Goal: Answer question/provide support

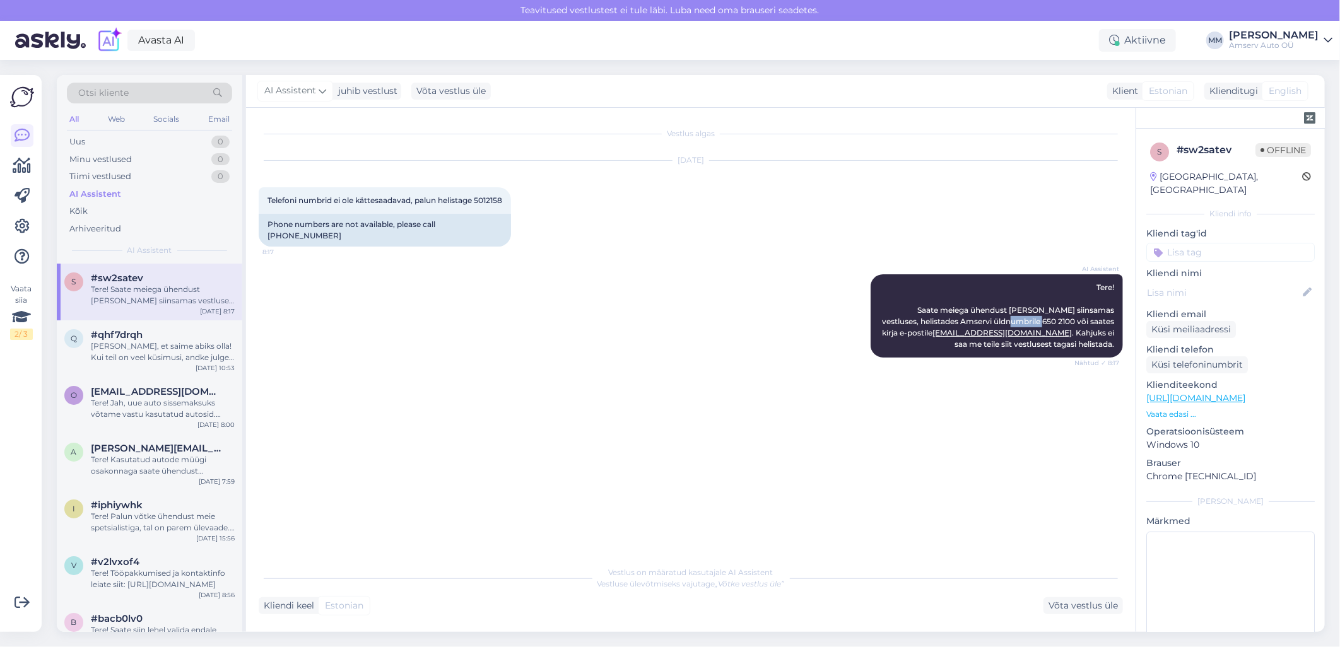
click at [87, 194] on div "AI Assistent" at bounding box center [95, 194] width 52 height 13
click at [179, 137] on div "Uus 1" at bounding box center [149, 142] width 165 height 18
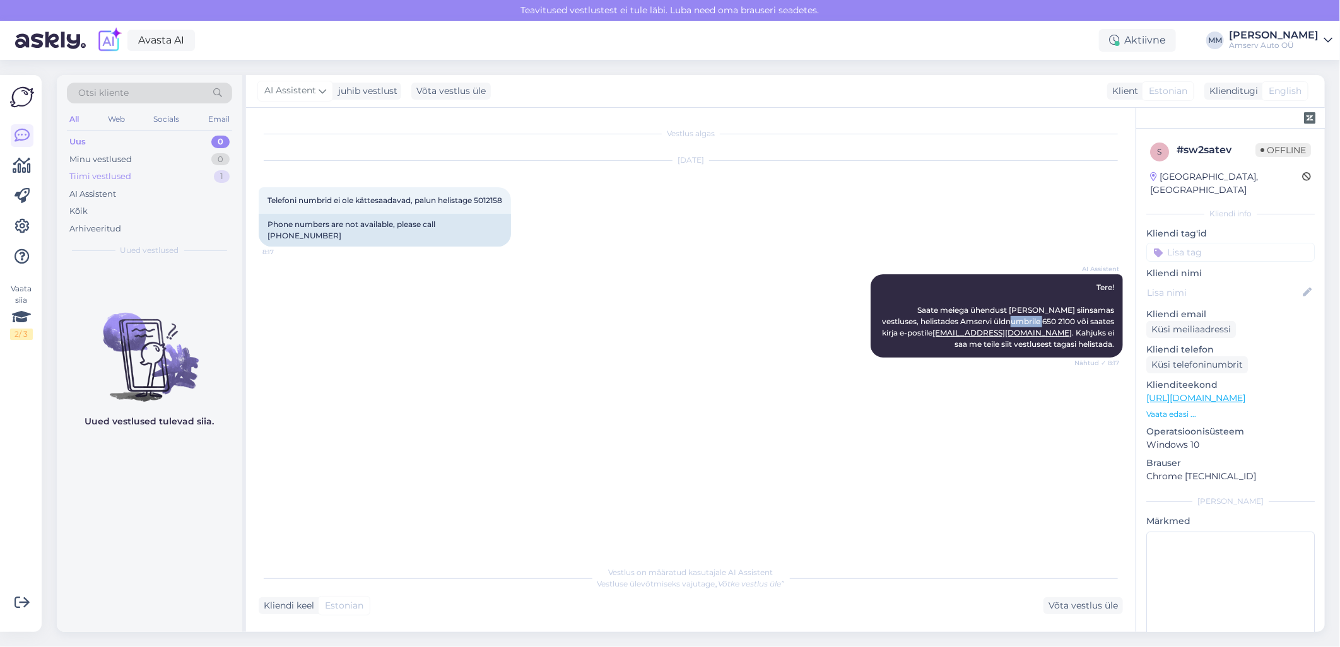
click at [164, 179] on div "Tiimi vestlused 1" at bounding box center [149, 177] width 165 height 18
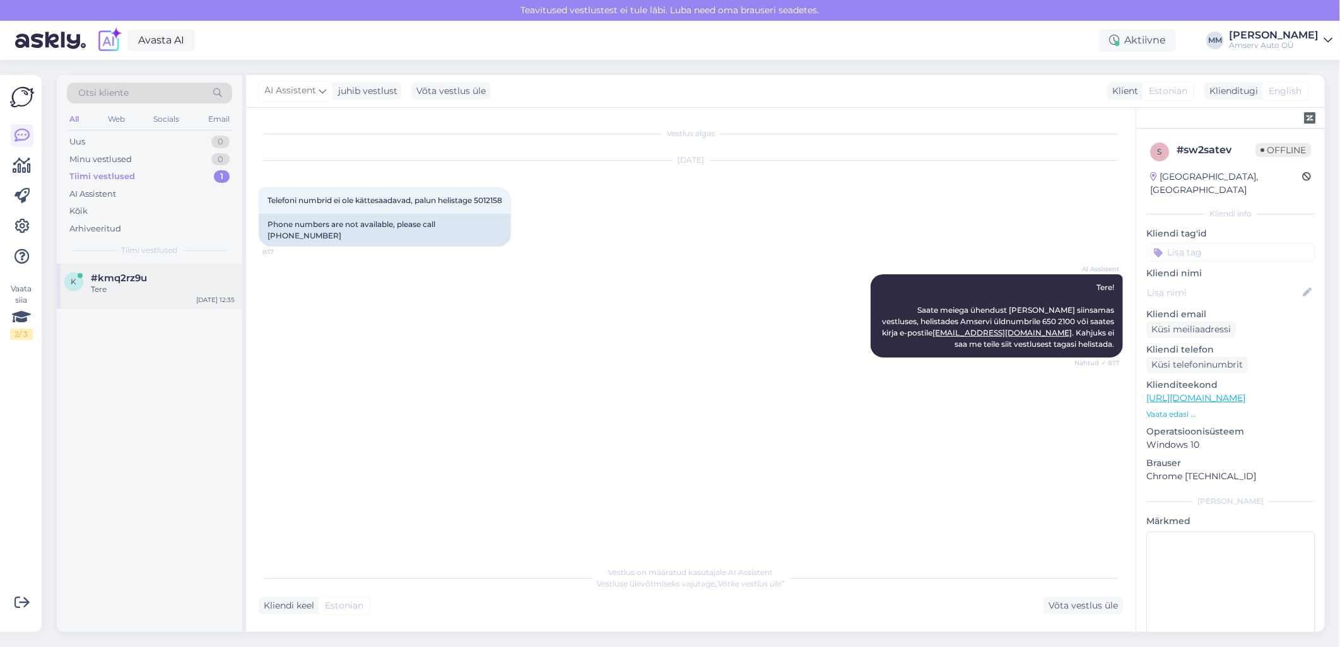
click at [153, 298] on div "k #kmq2rz9u Tere [DATE] 12:35" at bounding box center [150, 286] width 186 height 45
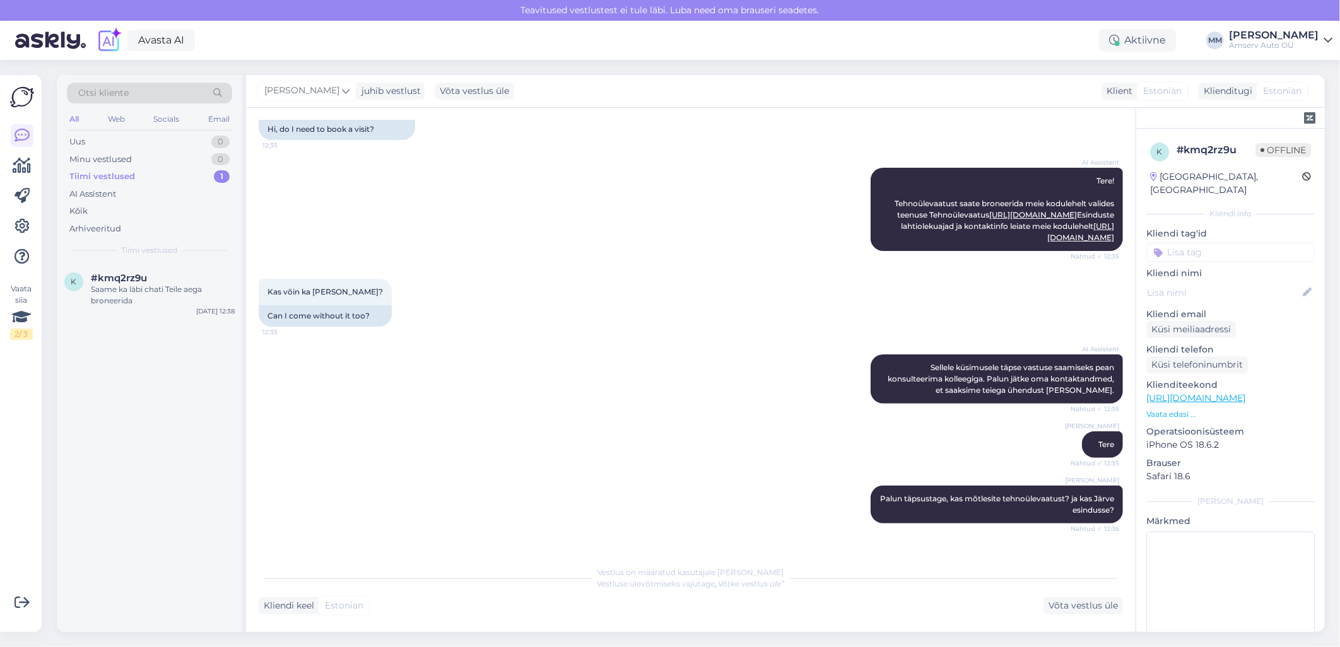
scroll to position [367, 0]
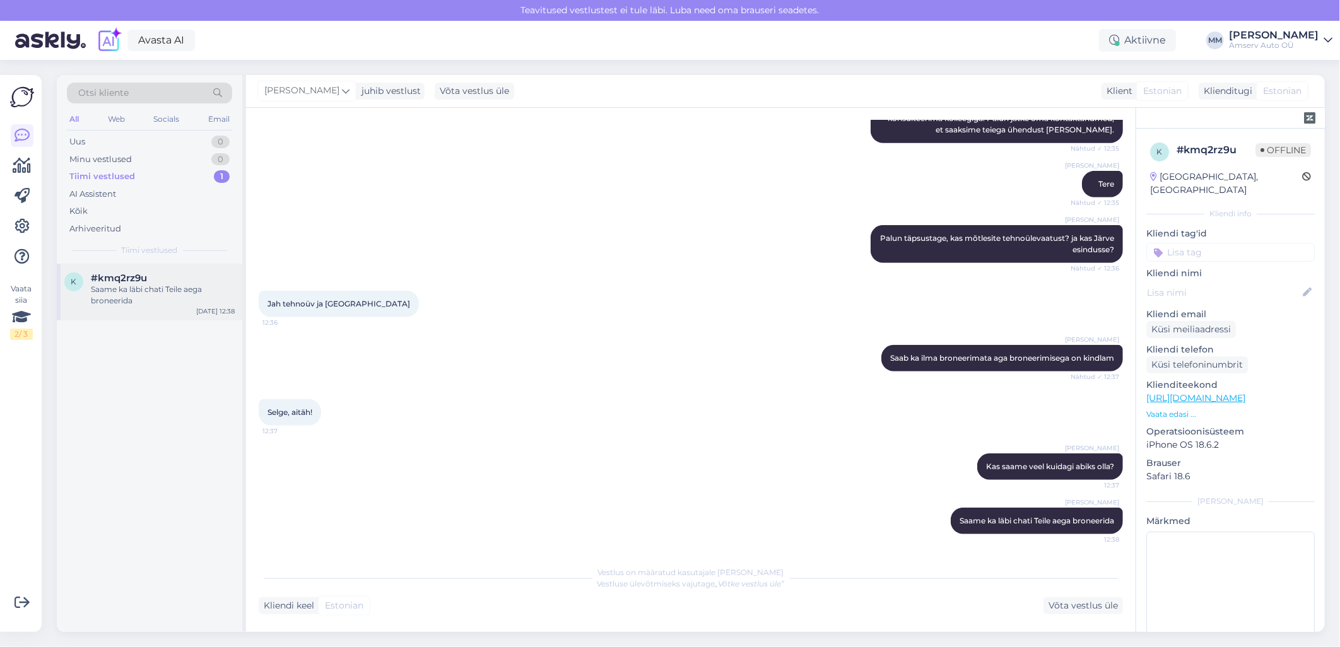
click at [189, 285] on div "Saame ka läbi chati Teile aega broneerida" at bounding box center [163, 295] width 144 height 23
drag, startPoint x: 875, startPoint y: 357, endPoint x: 1105, endPoint y: 367, distance: 229.9
click at [1105, 367] on div "[PERSON_NAME] Saab ka ilma broneerimata aga broneerimisega on kindlam Nähtud ✓ …" at bounding box center [1003, 358] width 242 height 27
drag, startPoint x: 1105, startPoint y: 367, endPoint x: 1093, endPoint y: 358, distance: 15.3
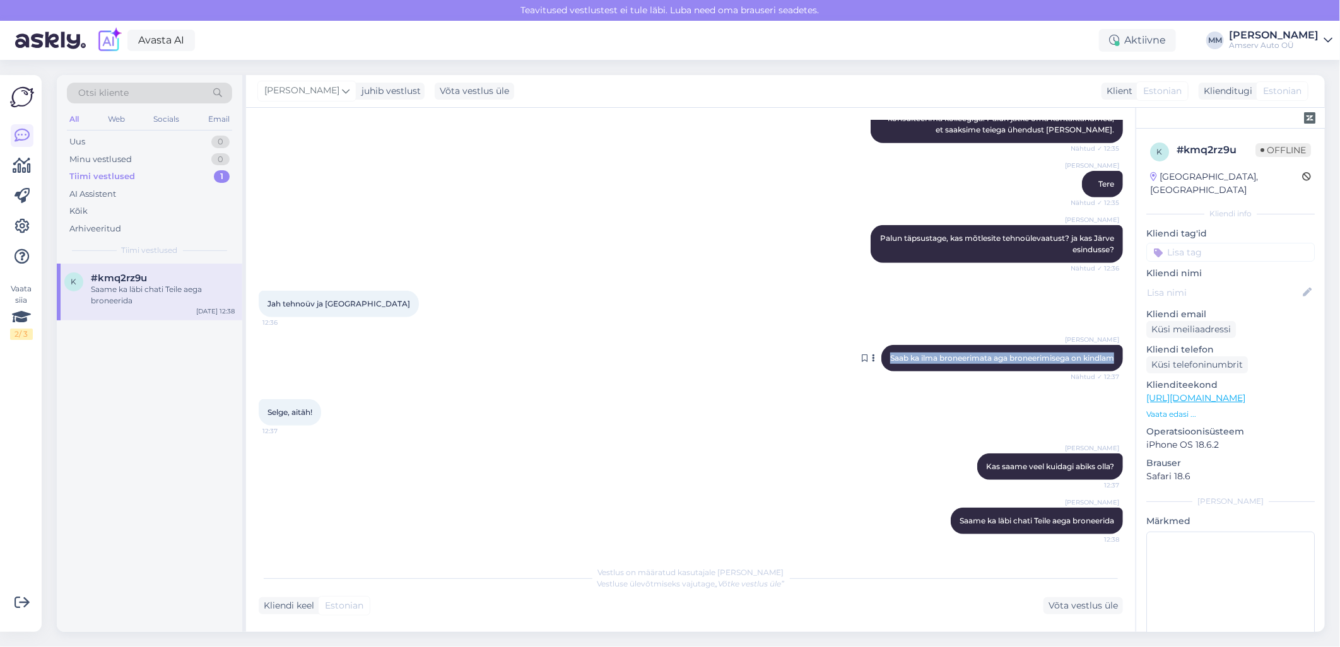
copy span "Saab ka ilma broneerimata aga broneerimisega on kindlam"
click at [873, 357] on icon at bounding box center [874, 359] width 3 height 8
click at [862, 358] on icon at bounding box center [865, 359] width 6 height 8
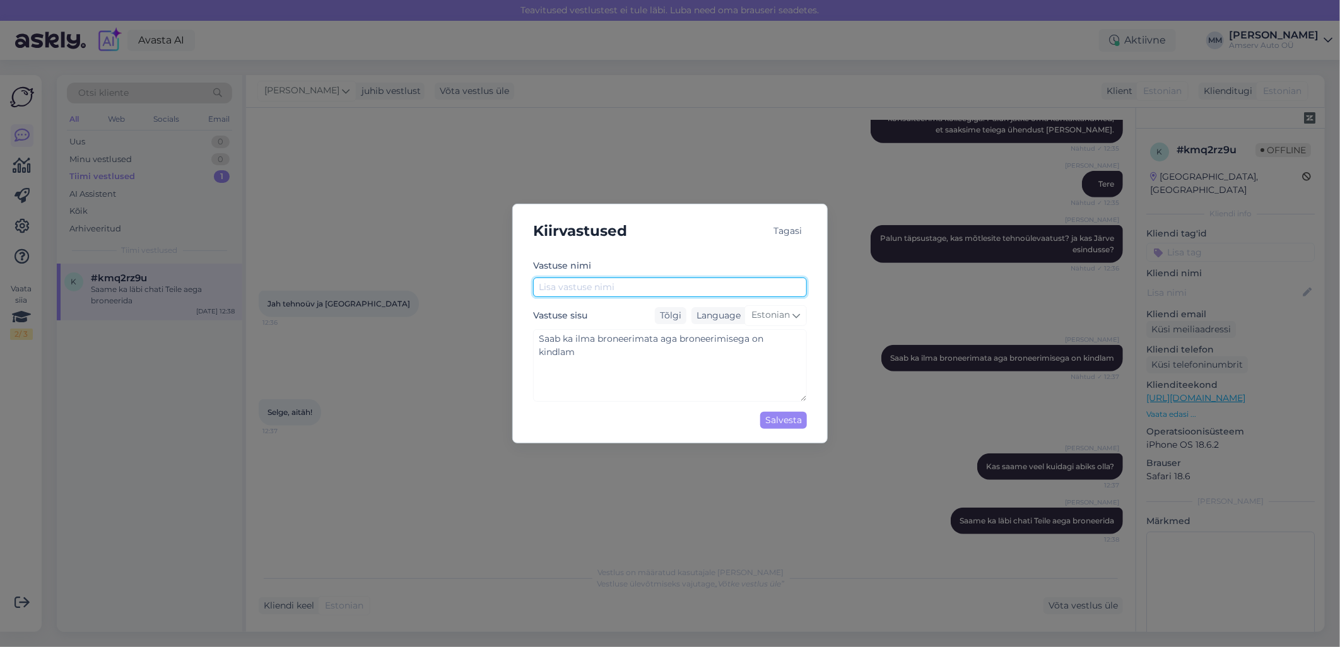
click at [581, 288] on input "text" at bounding box center [670, 288] width 274 height 20
drag, startPoint x: 610, startPoint y: 285, endPoint x: 533, endPoint y: 293, distance: 77.4
click at [533, 293] on input "Broneerimine" at bounding box center [670, 288] width 274 height 20
type input "TÜV"
click at [778, 423] on div "Salvesta" at bounding box center [783, 420] width 47 height 17
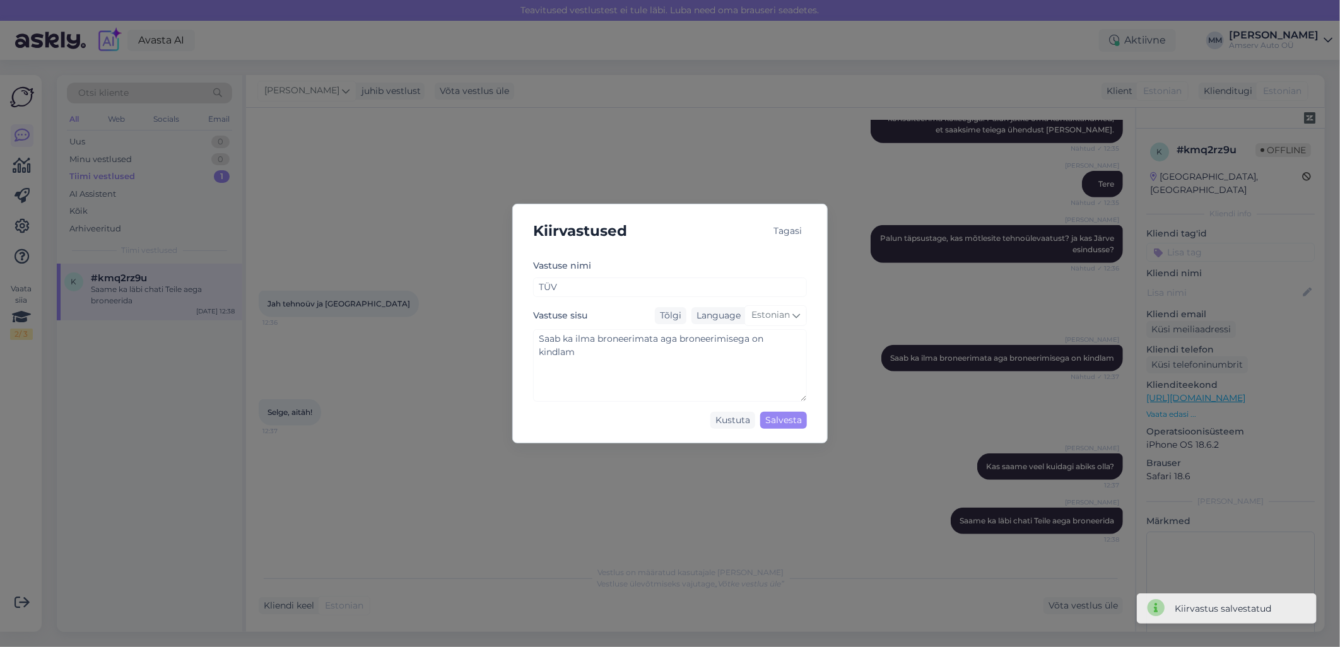
click at [792, 232] on div "Tagasi" at bounding box center [788, 231] width 38 height 17
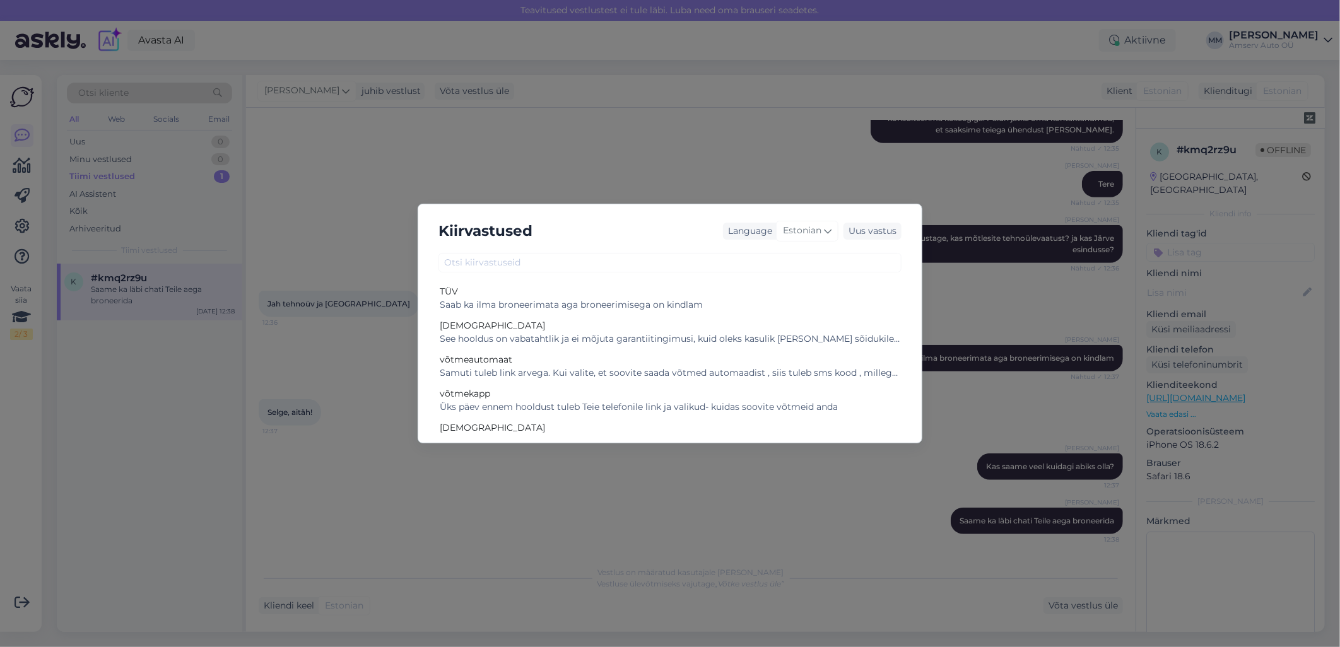
click at [612, 160] on div "Kiirvastused Language Estonian Uus vastus TÜV Saab ka ilma broneerimata aga bro…" at bounding box center [670, 323] width 1340 height 647
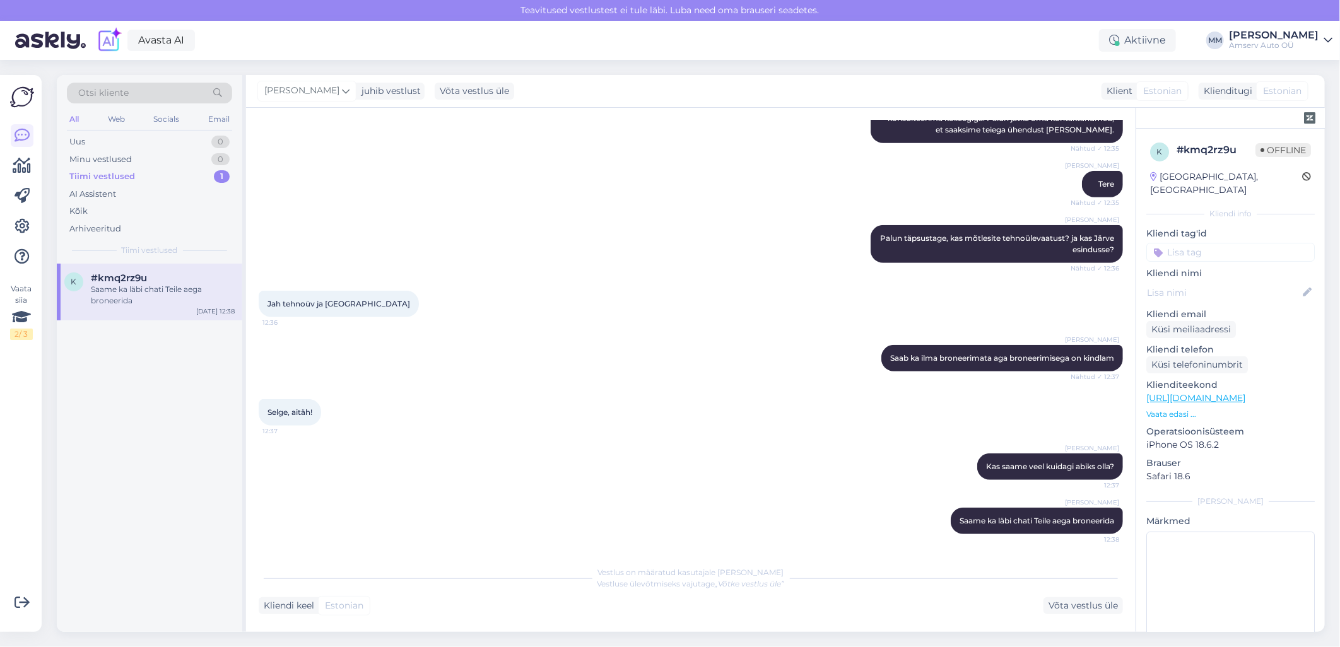
click at [627, 248] on div "Liili Vahesalu Palun täpsustage, kas mõtlesite tehnoülevaatust? ja kas Järve es…" at bounding box center [691, 244] width 865 height 66
click at [862, 360] on icon at bounding box center [865, 359] width 6 height 8
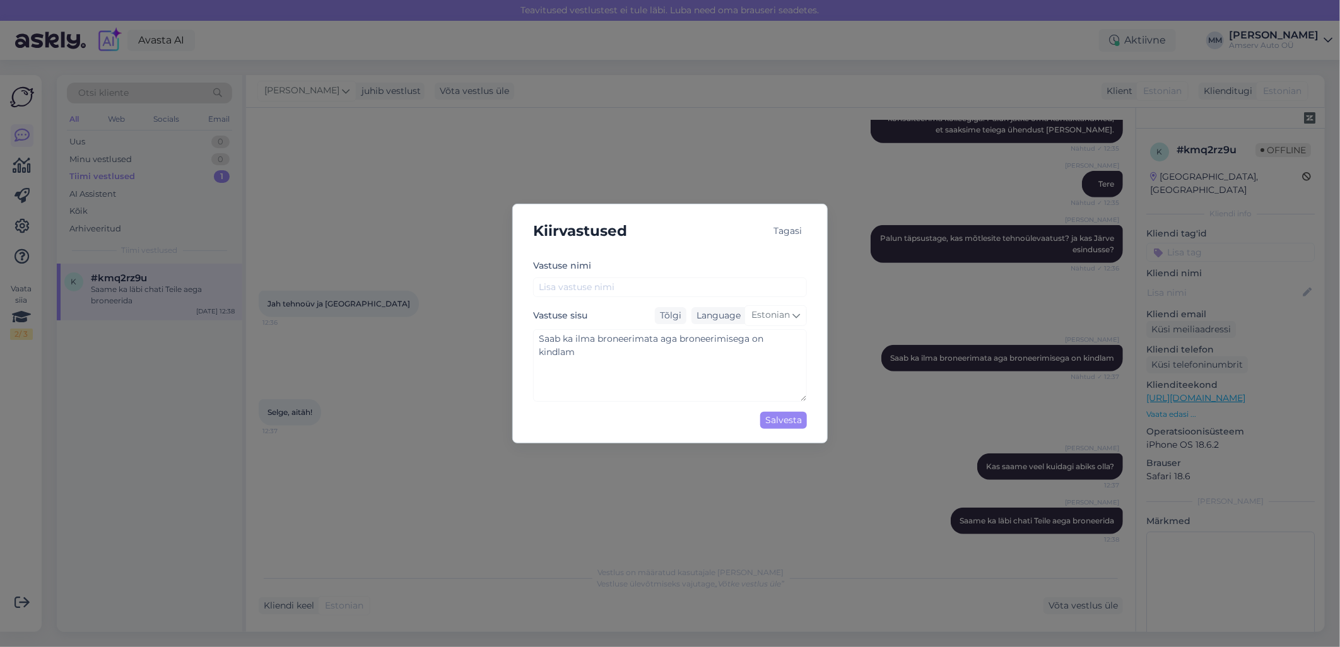
click at [785, 232] on div "Tagasi" at bounding box center [788, 231] width 38 height 17
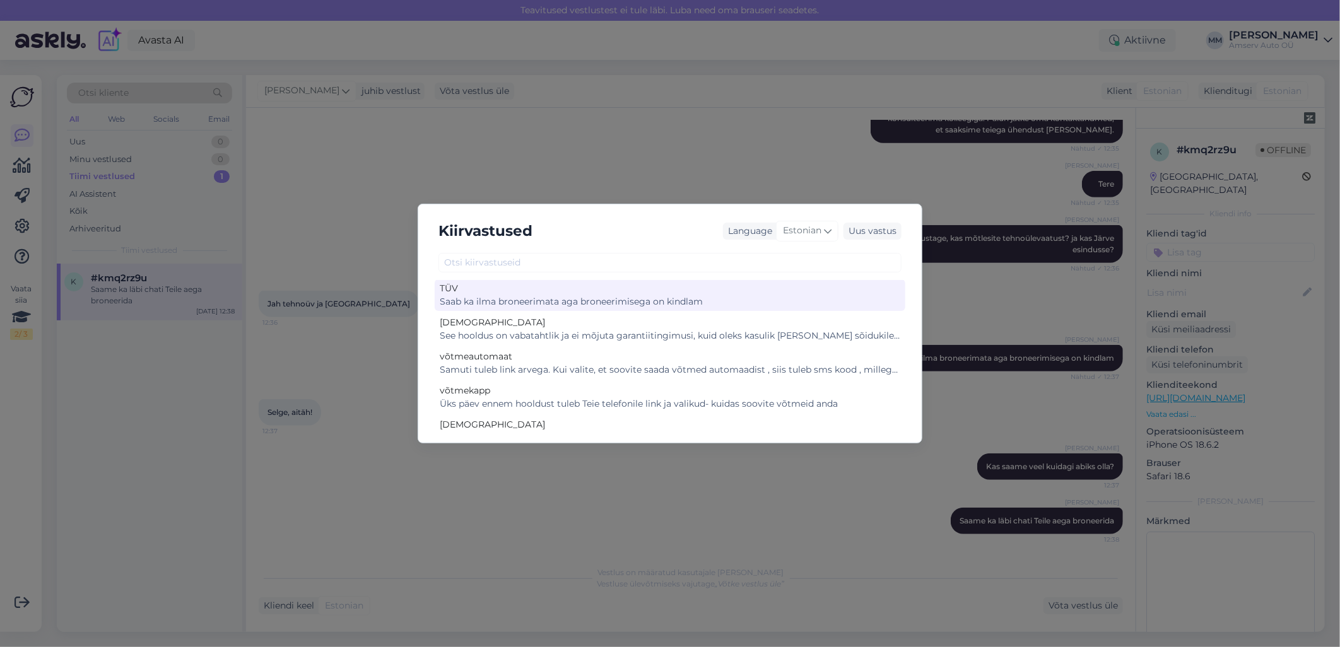
scroll to position [0, 0]
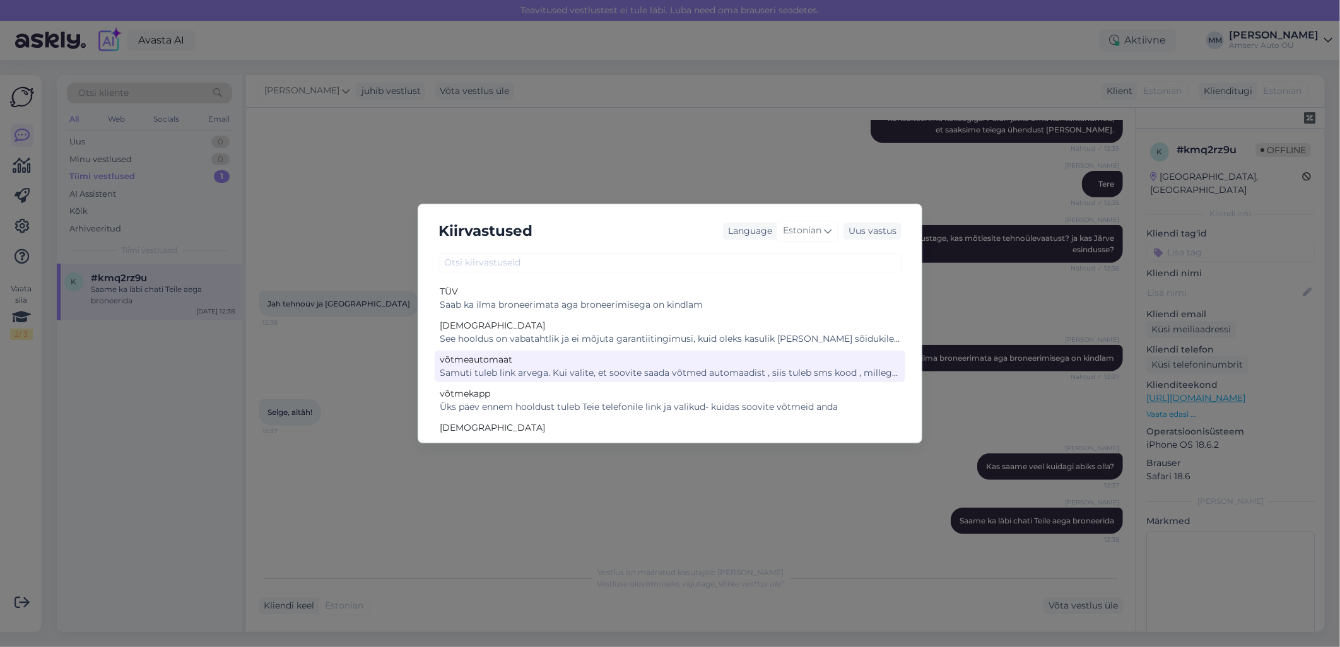
click at [521, 373] on div "Samuti tuleb link arvega. Kui valite, et soovite saada võtmed automaadist , sii…" at bounding box center [670, 373] width 461 height 13
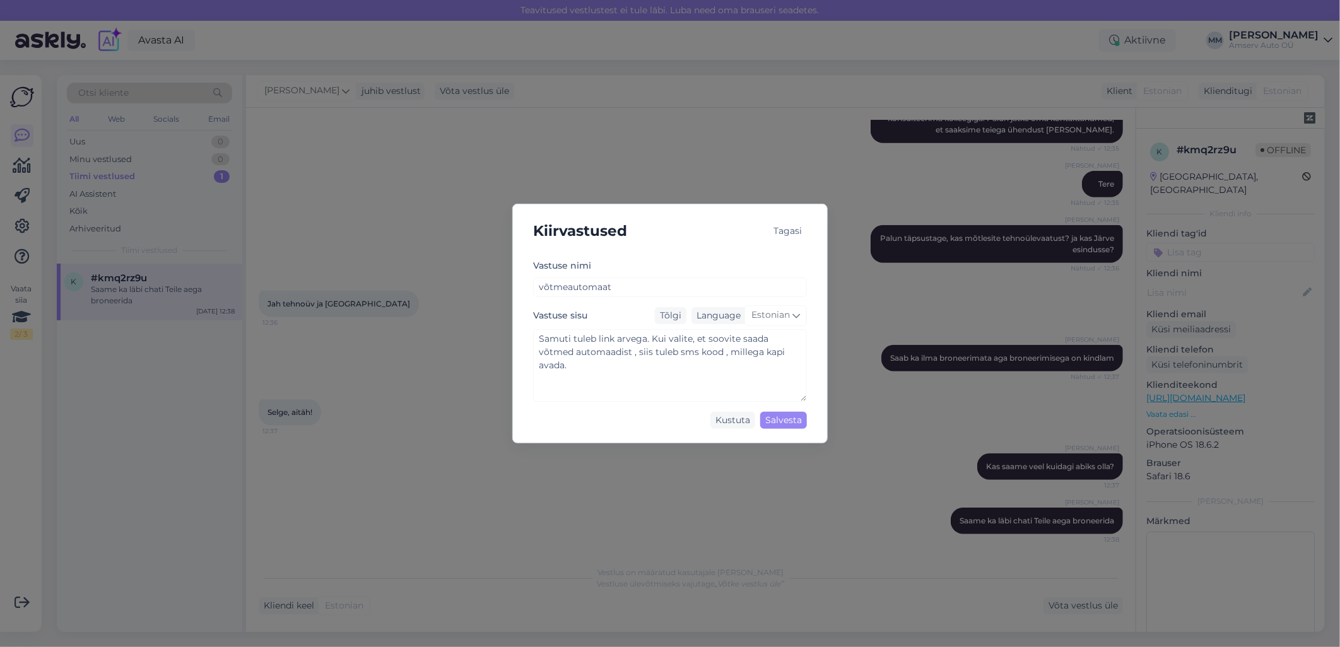
click at [791, 223] on div "Tagasi" at bounding box center [788, 231] width 38 height 17
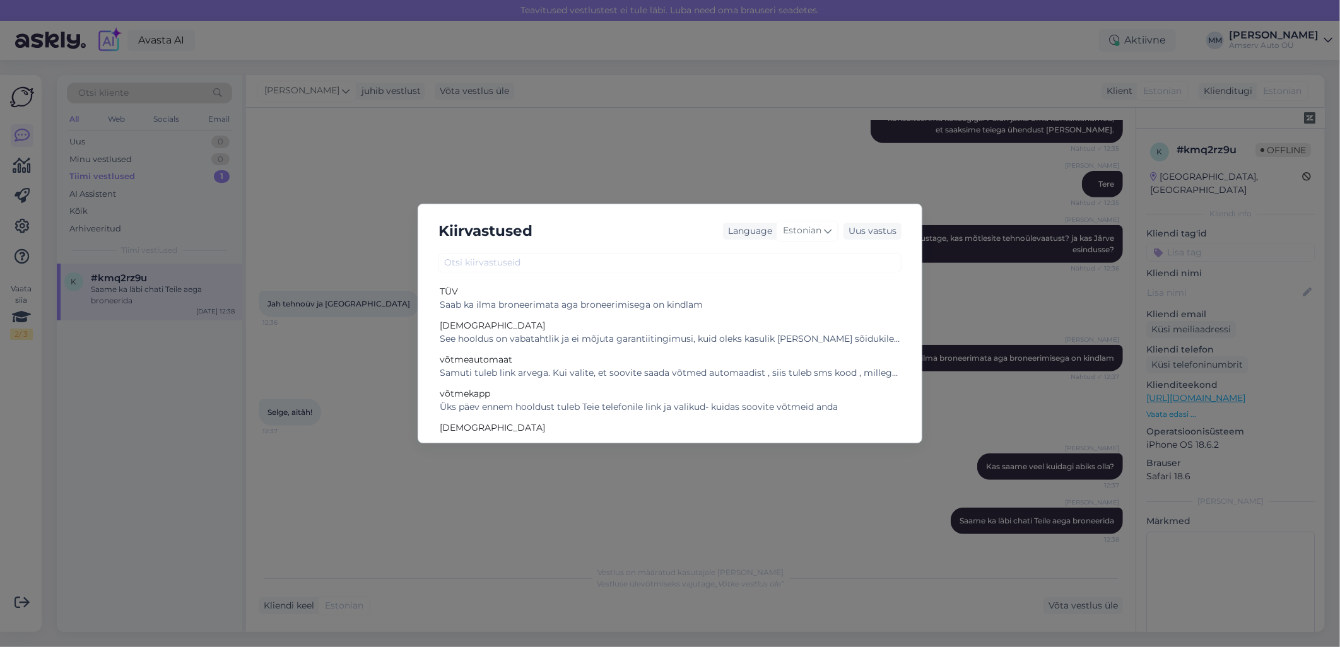
click at [740, 156] on div "Kiirvastused Language Estonian Uus vastus TÜV Saab ka ilma broneerimata aga bro…" at bounding box center [670, 323] width 1340 height 647
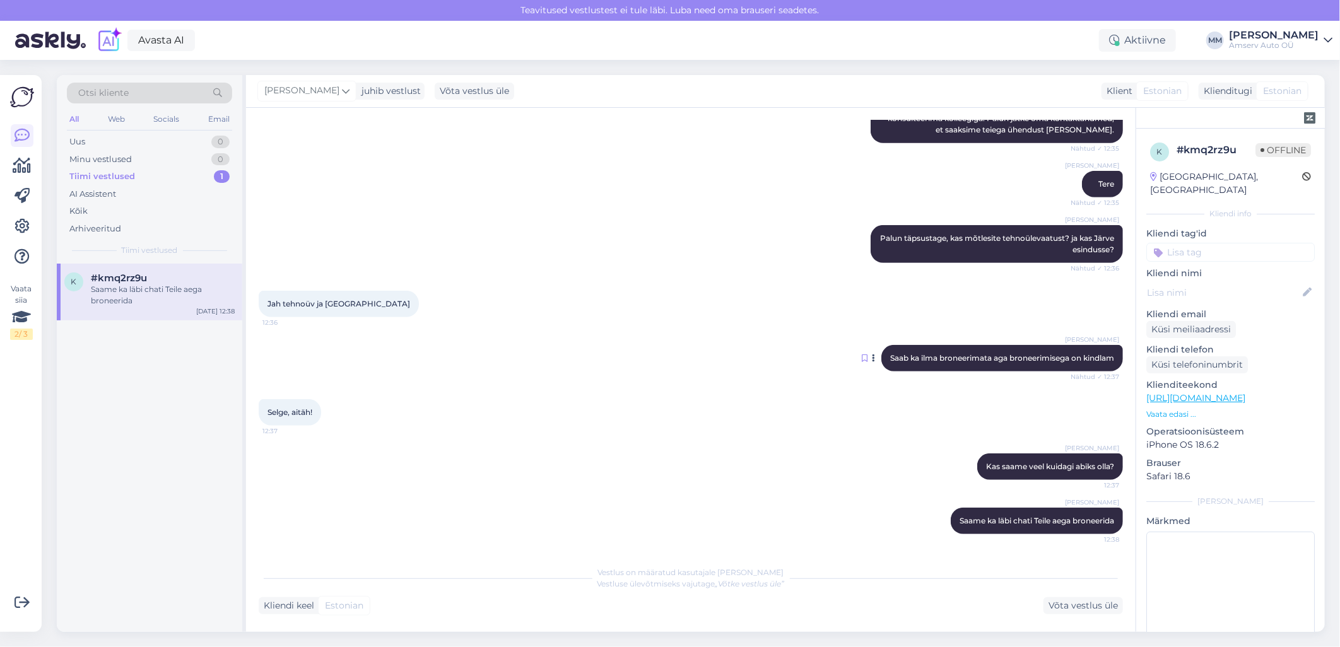
click at [862, 362] on icon at bounding box center [865, 359] width 6 height 8
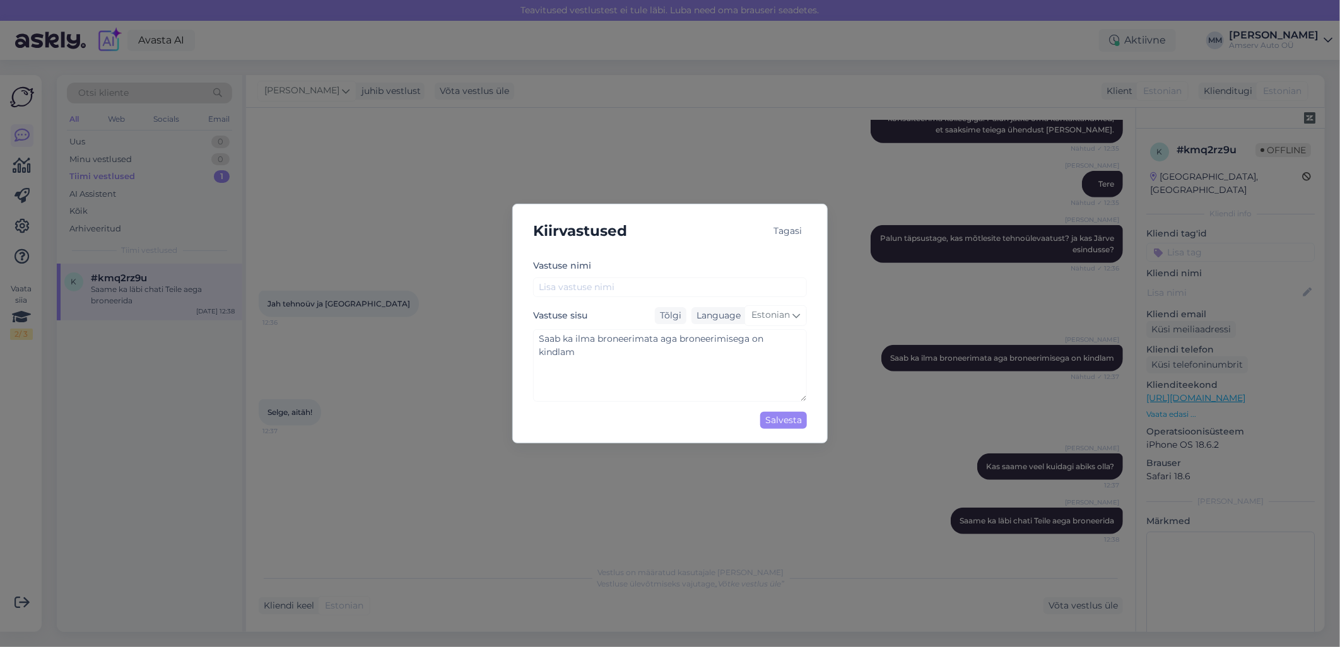
click at [791, 231] on div "Tagasi" at bounding box center [788, 231] width 38 height 17
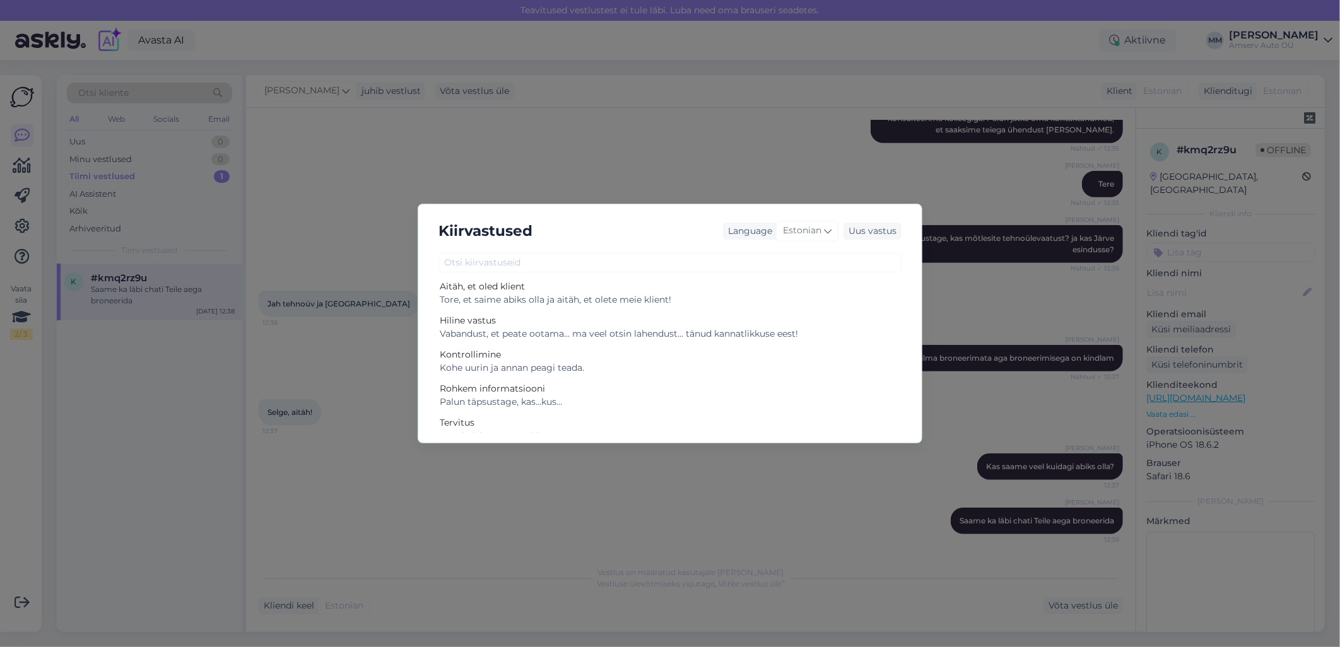
scroll to position [295, 0]
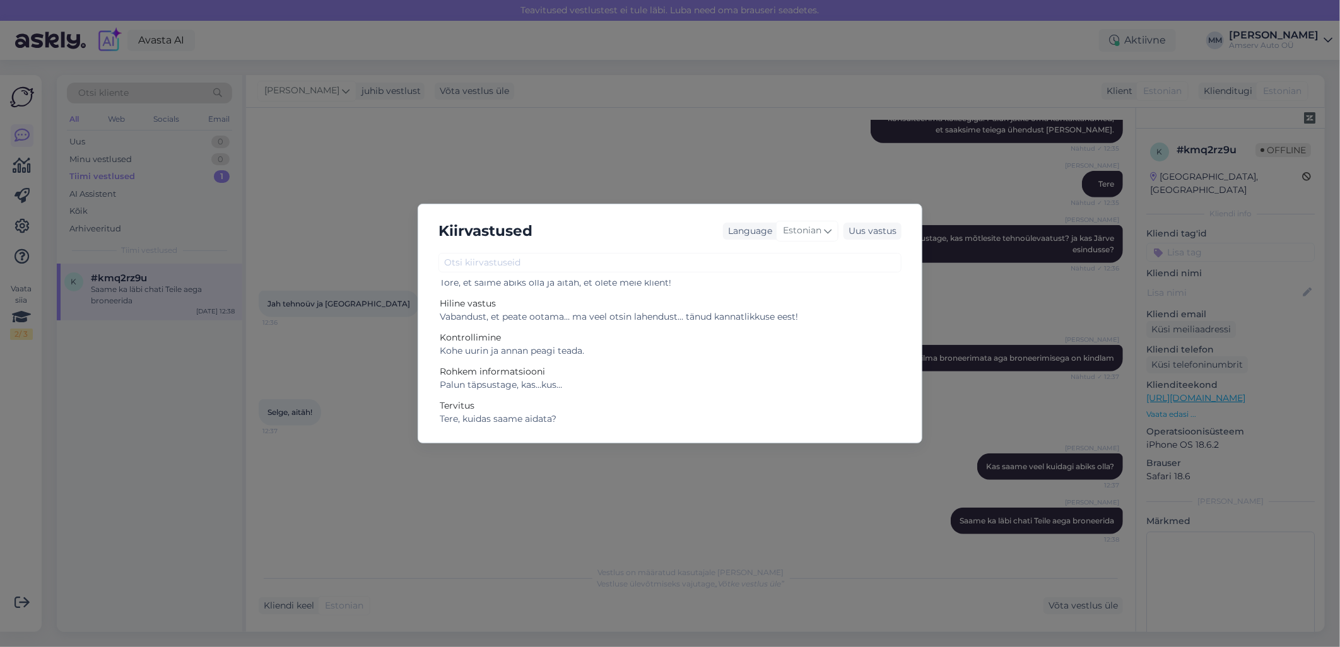
click at [591, 532] on div "Kiirvastused Language Estonian Uus vastus TÜV Saab ka ilma broneerimata aga bro…" at bounding box center [670, 323] width 1340 height 647
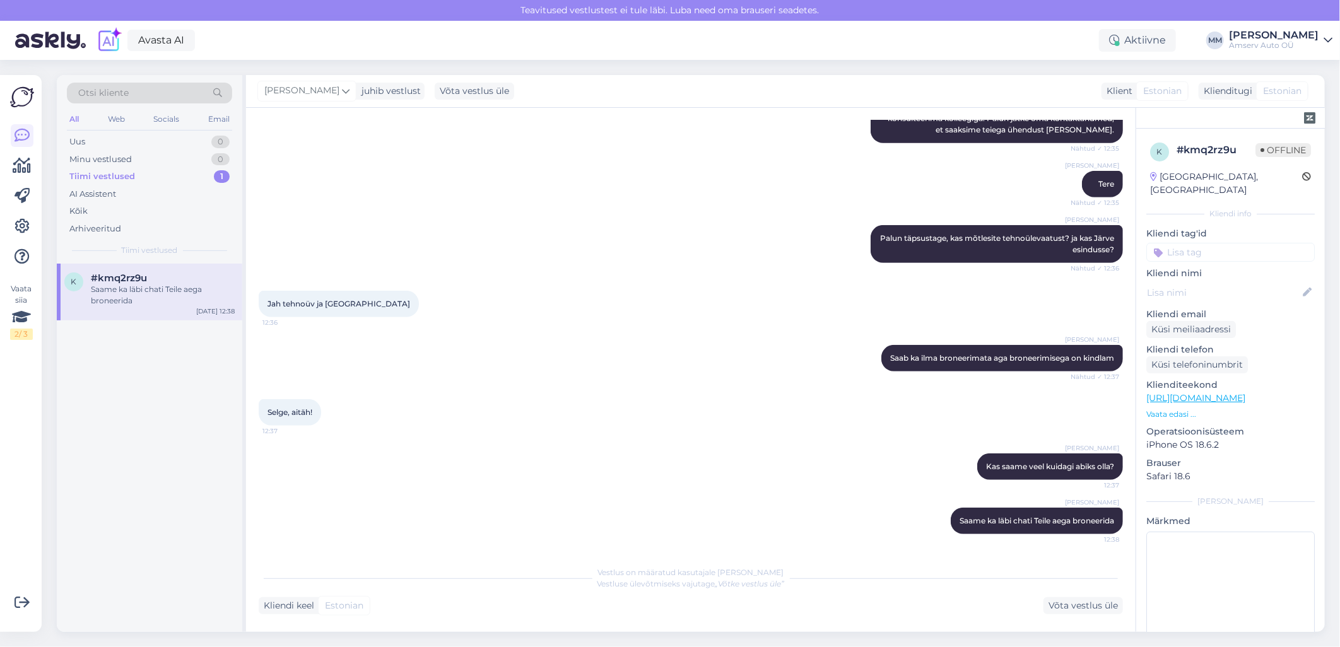
click at [170, 180] on div "Tiimi vestlused 1" at bounding box center [149, 177] width 165 height 18
click at [105, 174] on div "Tiimi vestlused" at bounding box center [102, 176] width 66 height 13
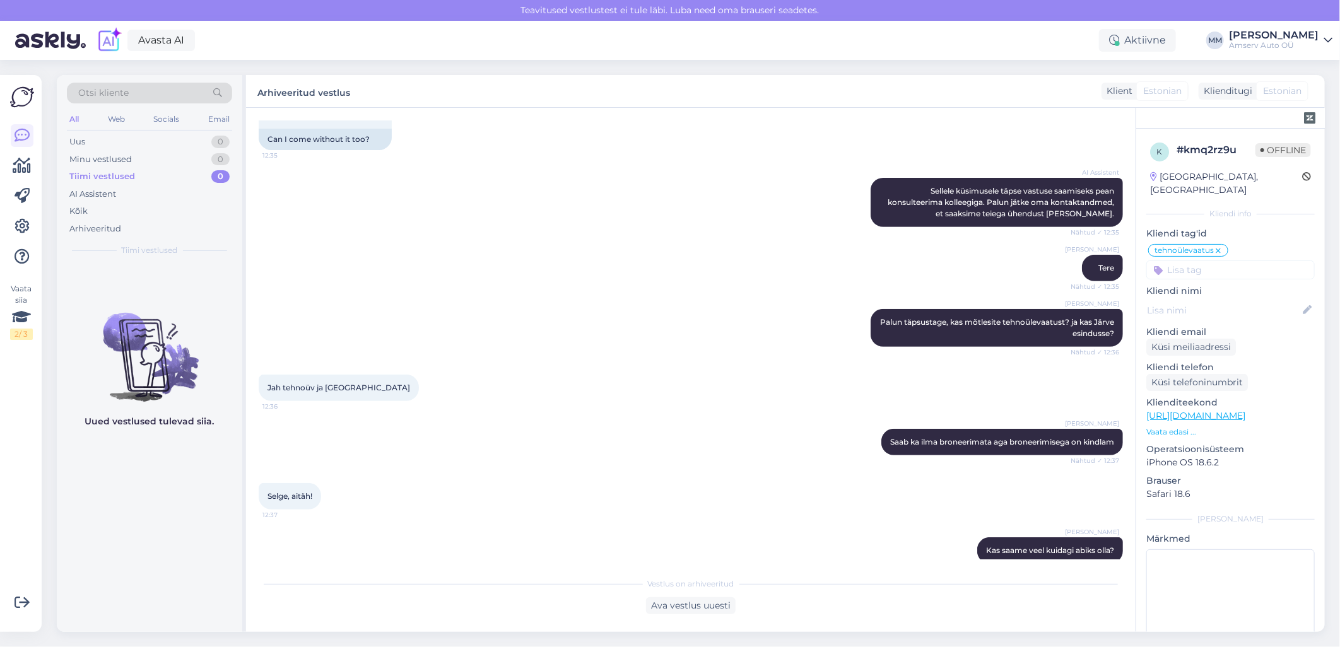
scroll to position [280, 0]
